Goal: Transaction & Acquisition: Purchase product/service

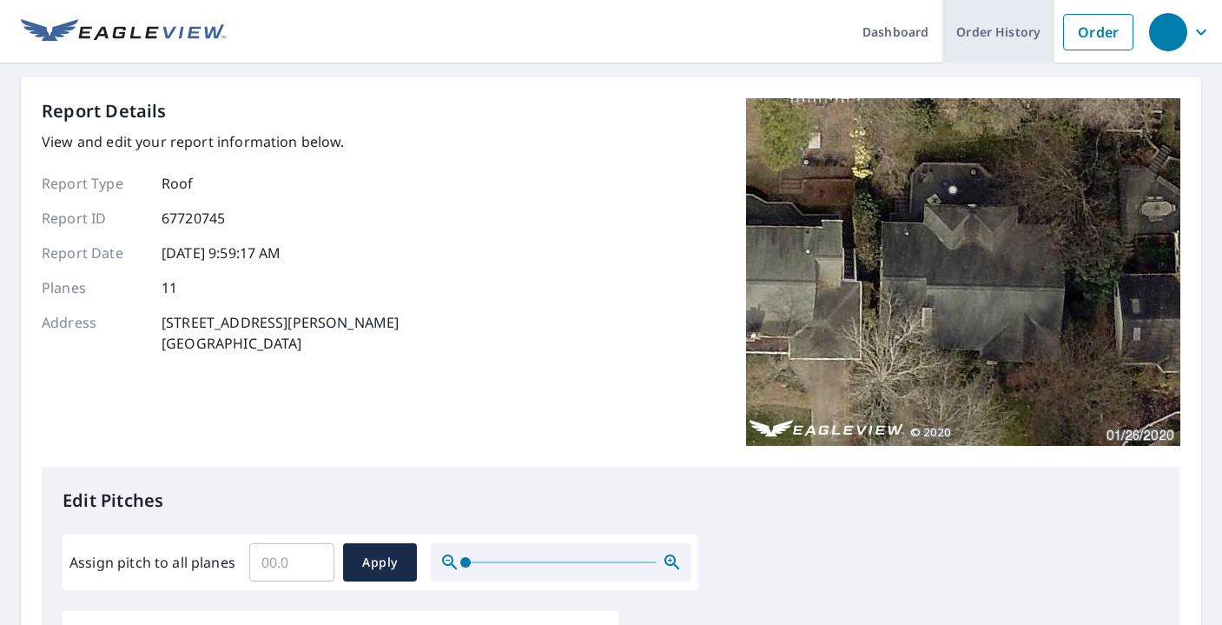
click at [982, 29] on link "Order History" at bounding box center [999, 31] width 112 height 63
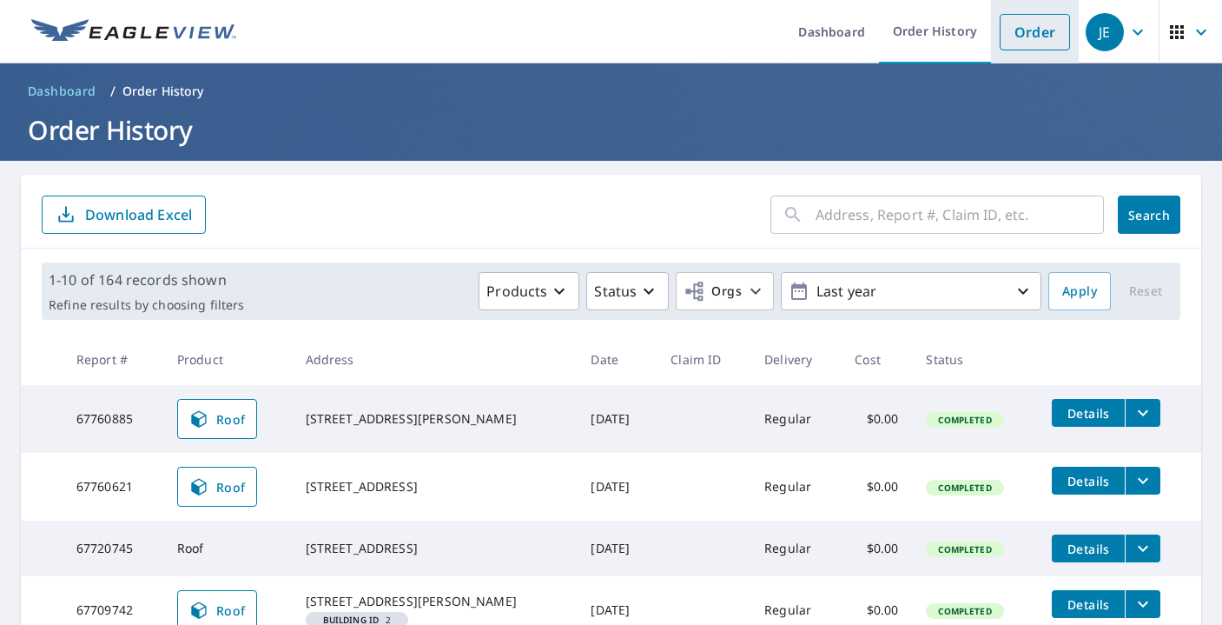
click at [1013, 27] on link "Order" at bounding box center [1035, 32] width 70 height 36
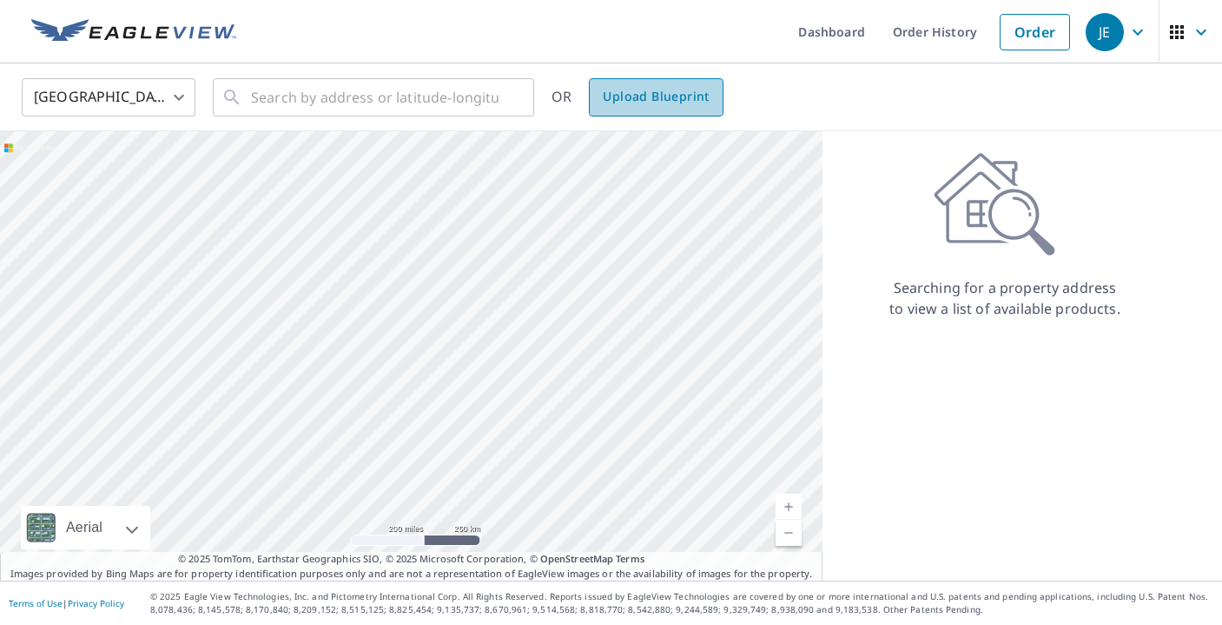
click at [659, 100] on span "Upload Blueprint" at bounding box center [656, 97] width 106 height 22
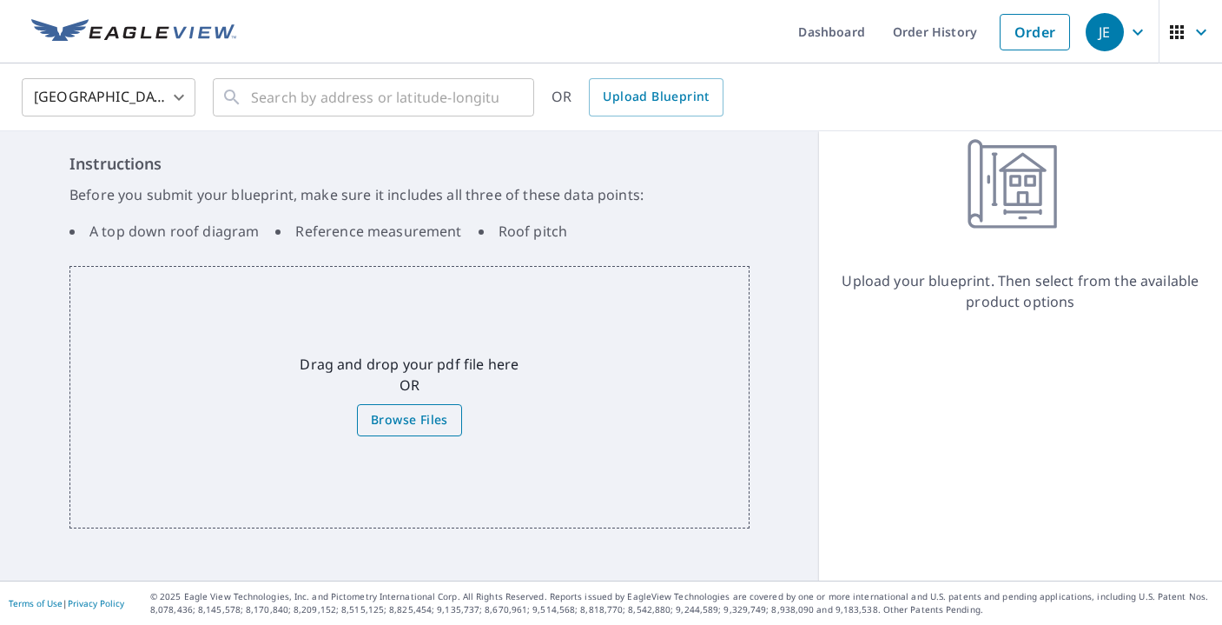
click at [408, 423] on span "Browse Files" at bounding box center [409, 420] width 77 height 22
click at [0, 0] on input "Browse Files" at bounding box center [0, 0] width 0 height 0
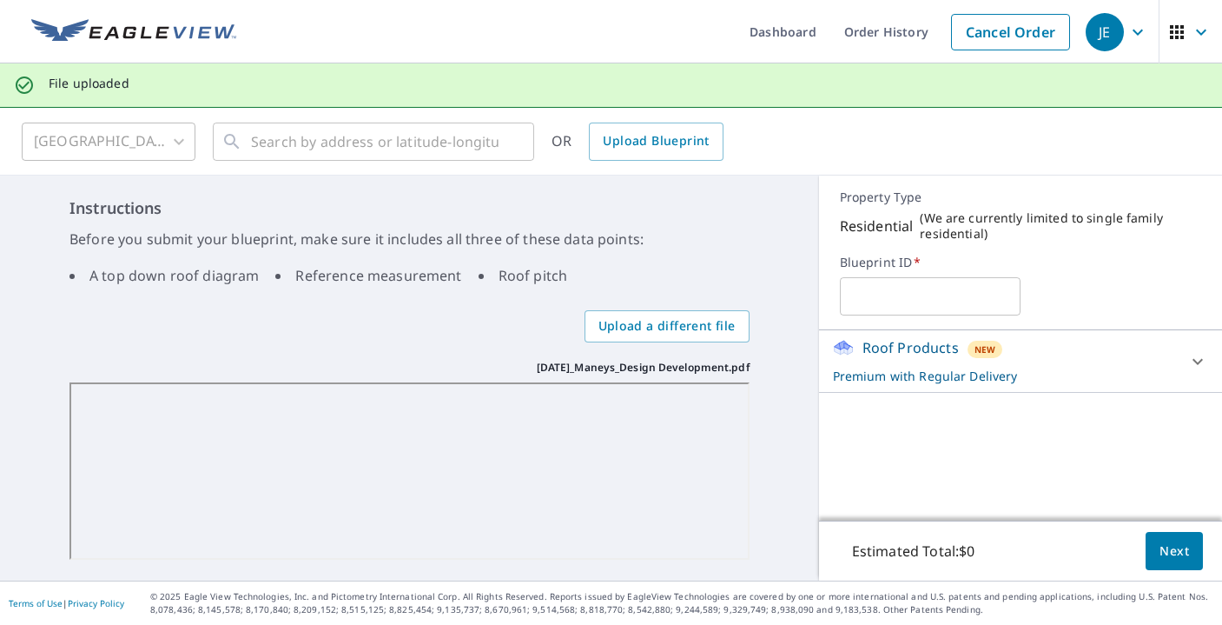
click at [912, 298] on input "text" at bounding box center [930, 296] width 181 height 49
type input "[PERSON_NAME]"
click at [1181, 549] on span "Next" at bounding box center [1175, 551] width 30 height 22
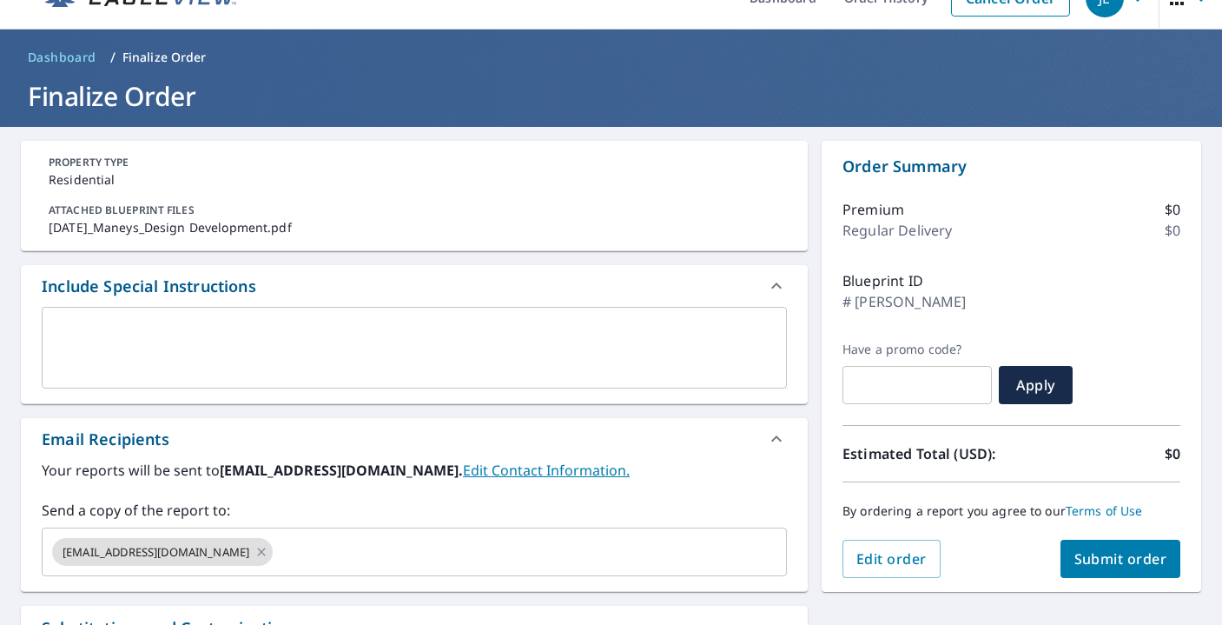
scroll to position [52, 0]
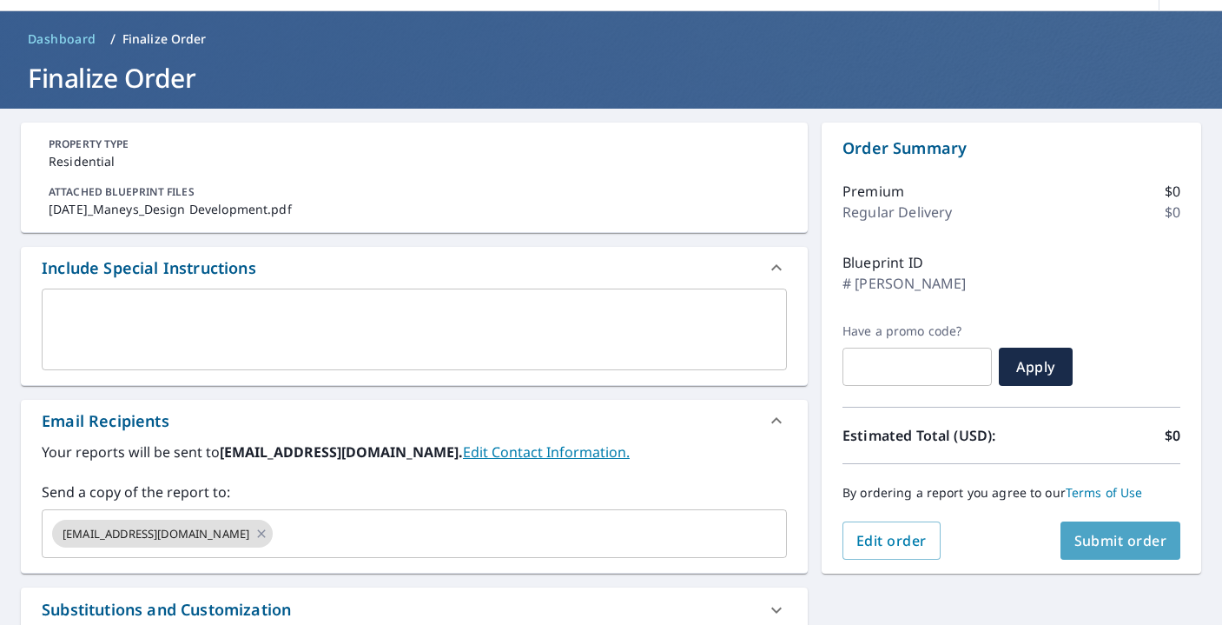
click at [1110, 537] on span "Submit order" at bounding box center [1121, 540] width 93 height 19
